Goal: Find specific page/section: Find specific page/section

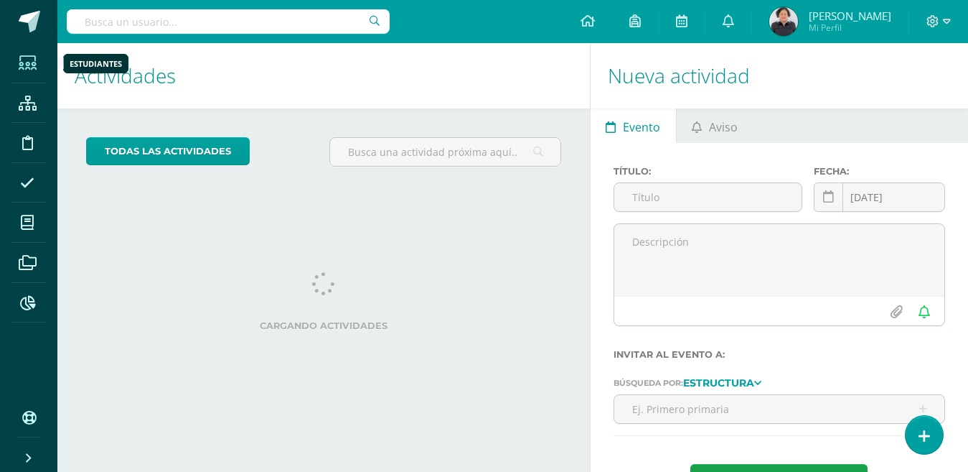
click at [37, 63] on span at bounding box center [27, 63] width 32 height 32
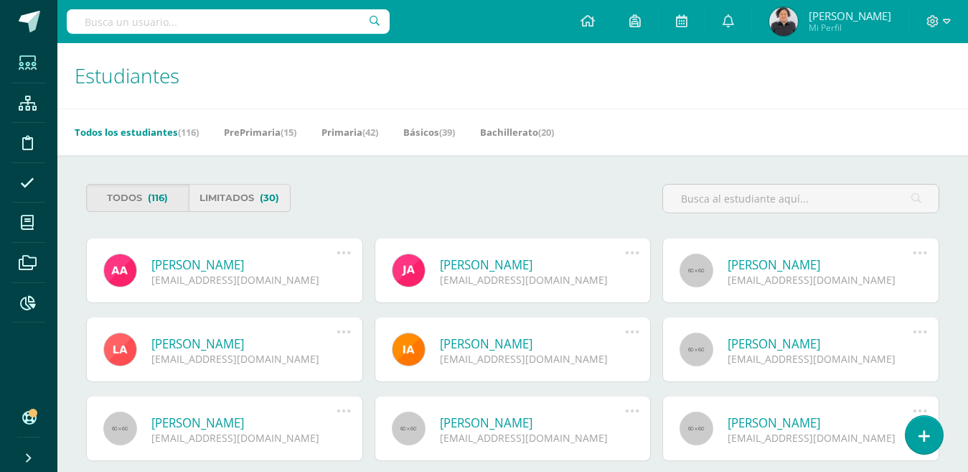
click at [240, 204] on link "Limitados (30)" at bounding box center [240, 198] width 103 height 28
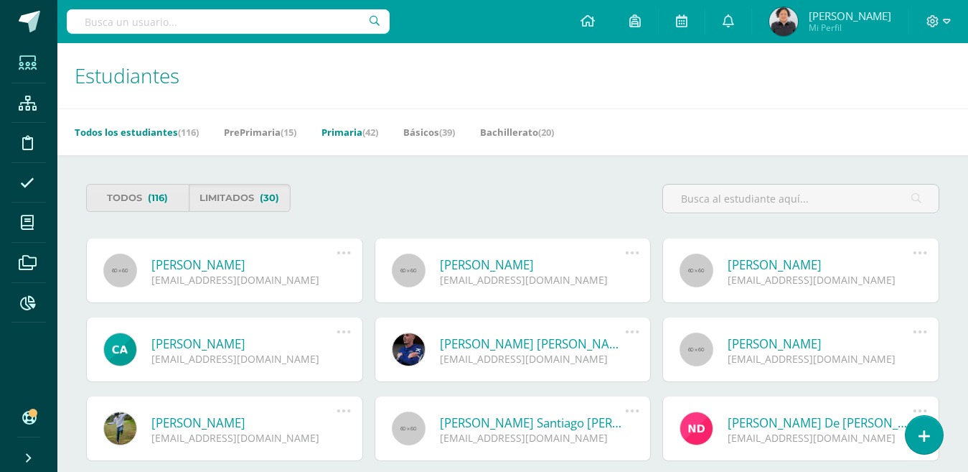
click at [358, 133] on link "Primaria (42)" at bounding box center [350, 132] width 57 height 23
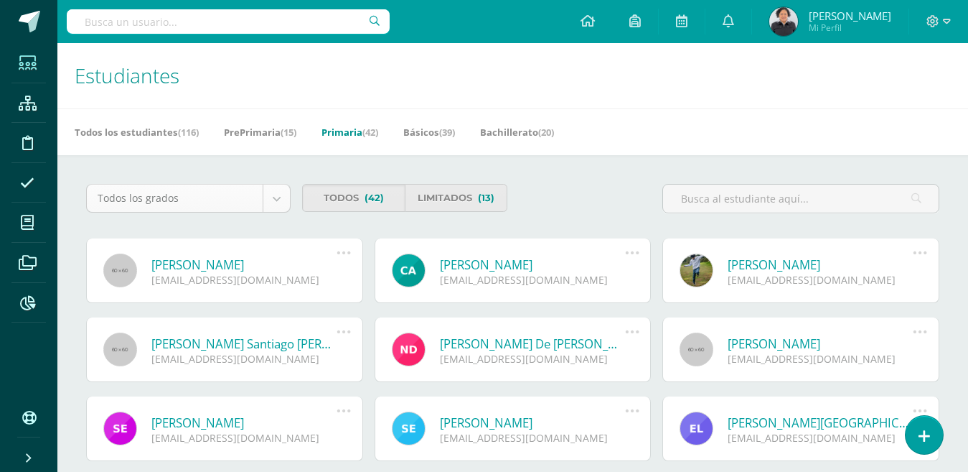
click at [269, 202] on body "Estudiantes Estructura Disciplina Asistencia Mis cursos Archivos Reportes Sopor…" at bounding box center [484, 349] width 968 height 698
select select "5"
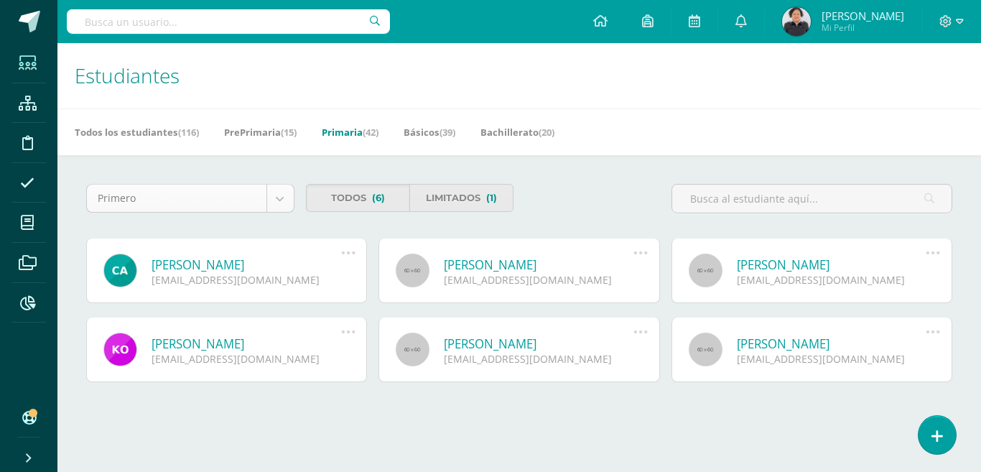
click at [274, 190] on body "Estudiantes Estructura Disciplina Asistencia Mis cursos Archivos Reportes Sopor…" at bounding box center [490, 231] width 981 height 462
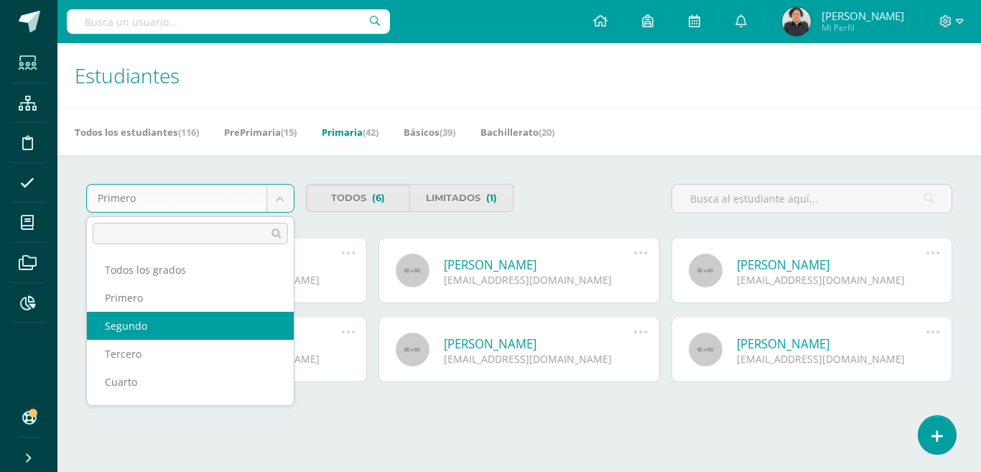
select select "6"
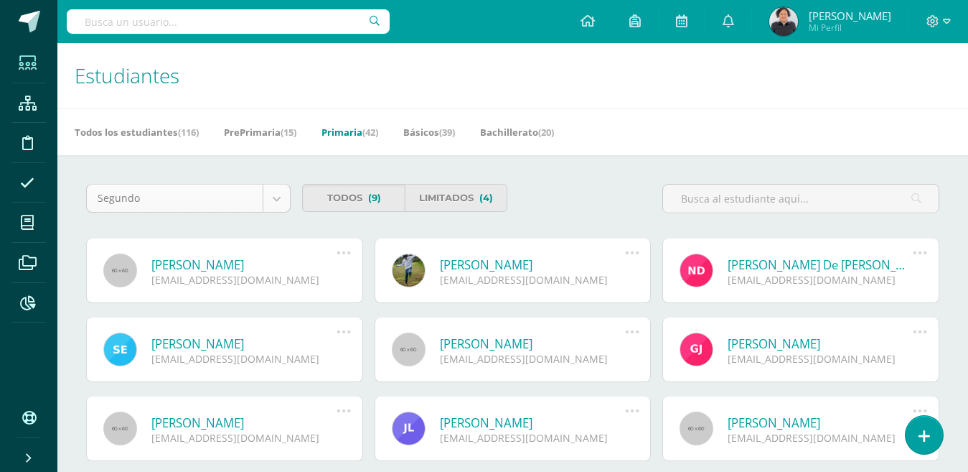
click at [272, 202] on body "Estudiantes Estructura Disciplina Asistencia Mis cursos Archivos Reportes Sopor…" at bounding box center [484, 270] width 968 height 541
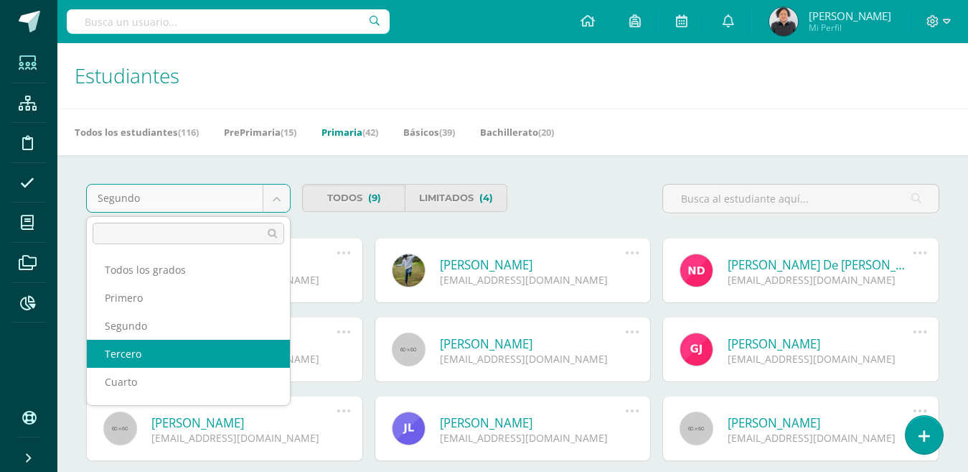
select select "7"
